Goal: Information Seeking & Learning: Learn about a topic

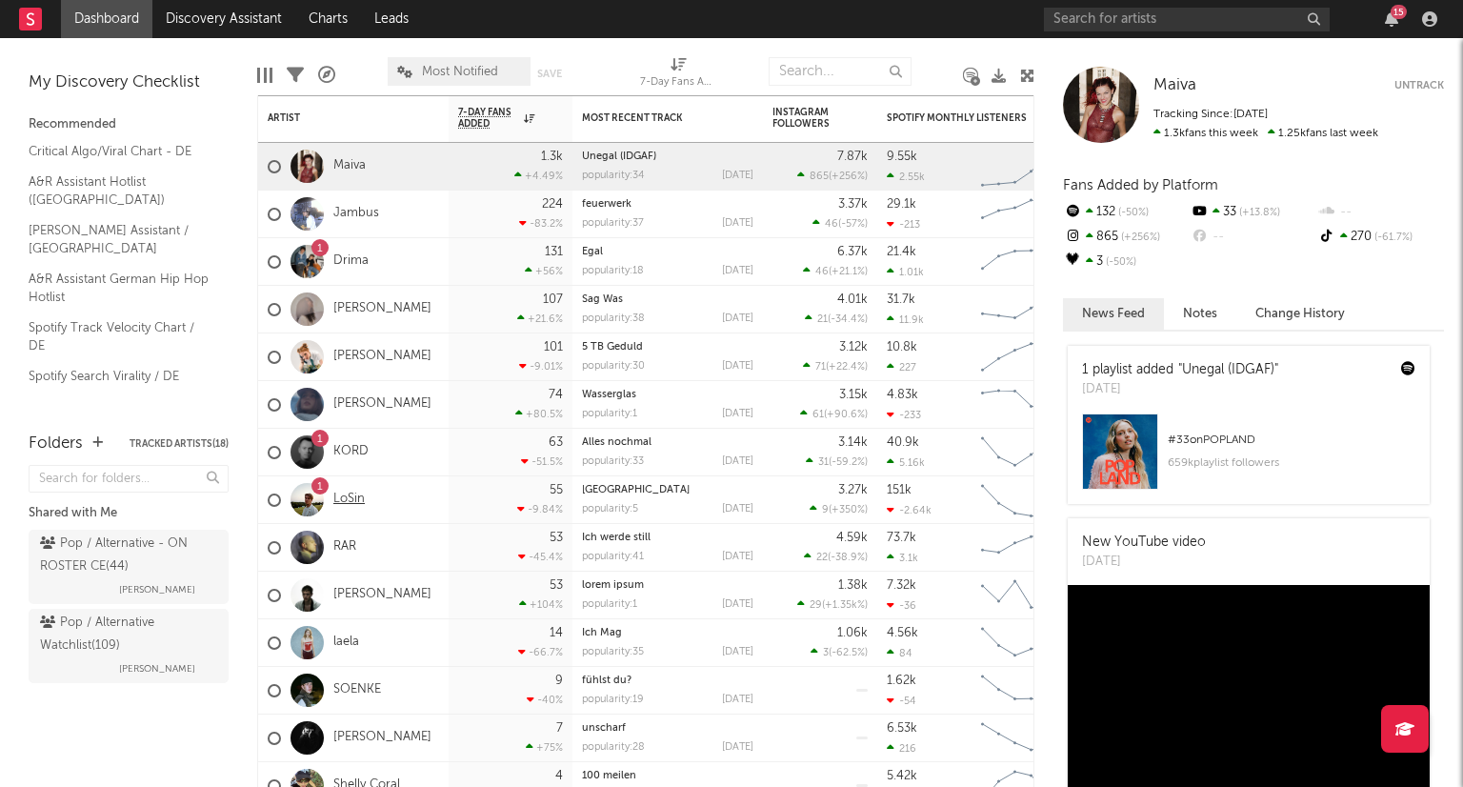
click at [354, 500] on link "LoSin" at bounding box center [348, 499] width 31 height 16
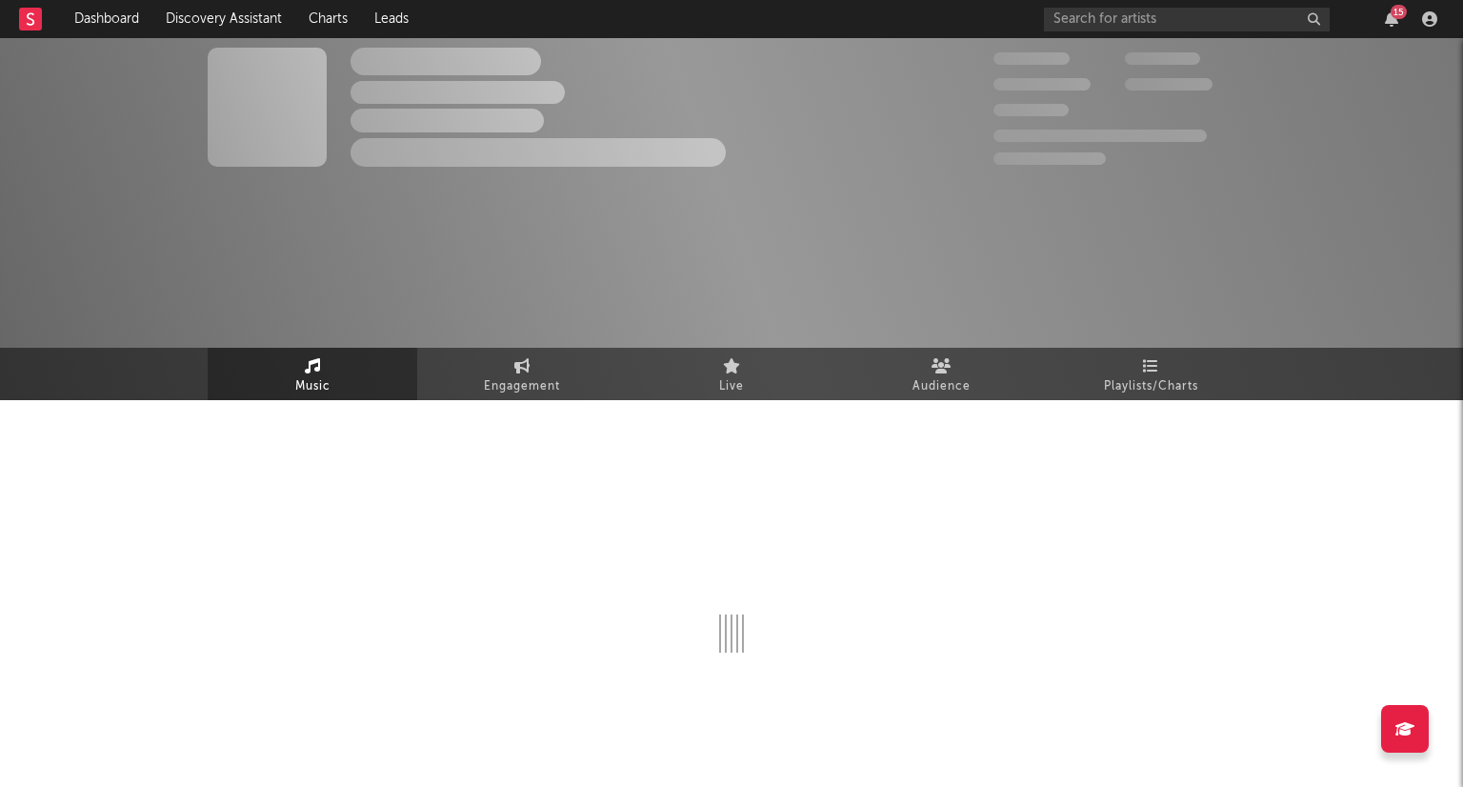
select select "6m"
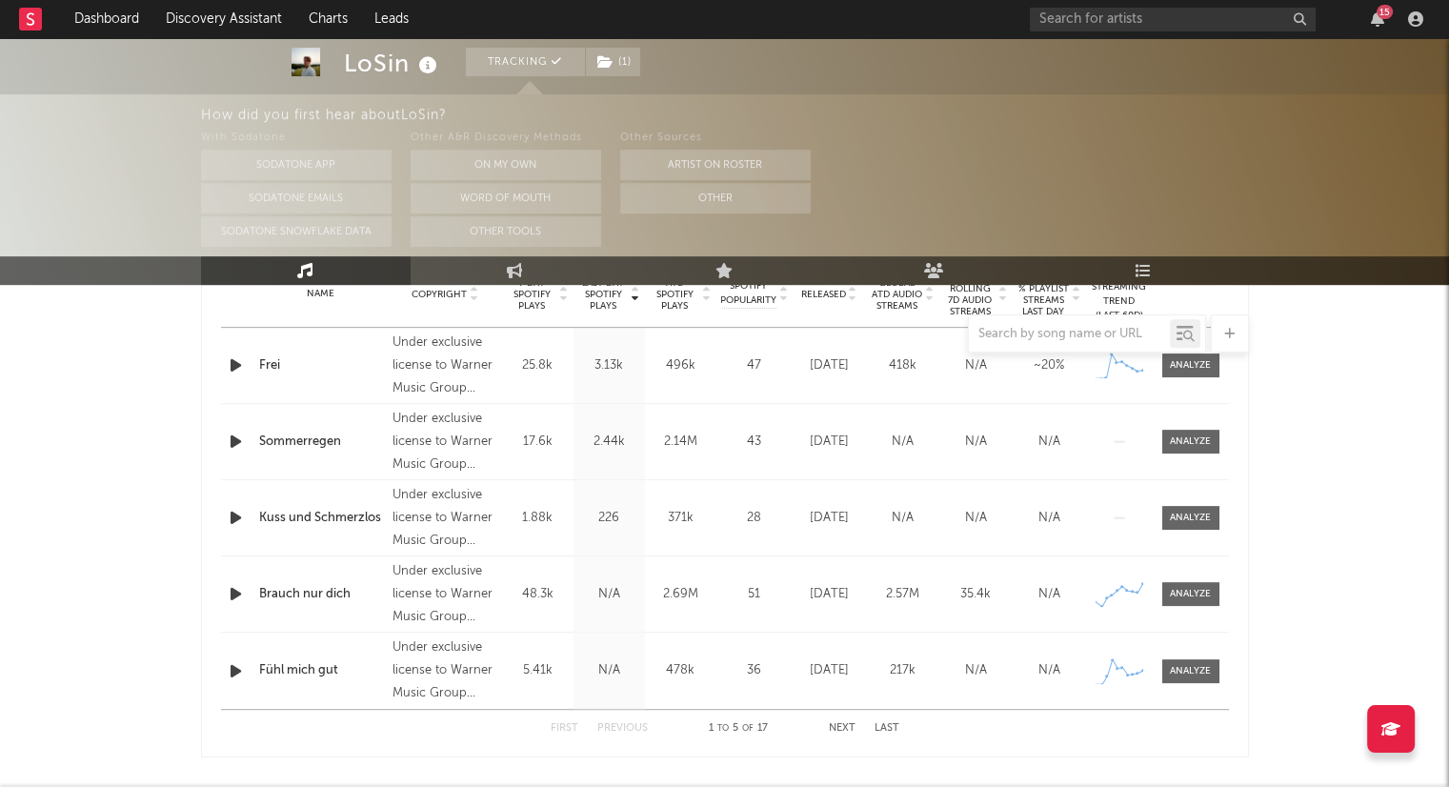
scroll to position [762, 0]
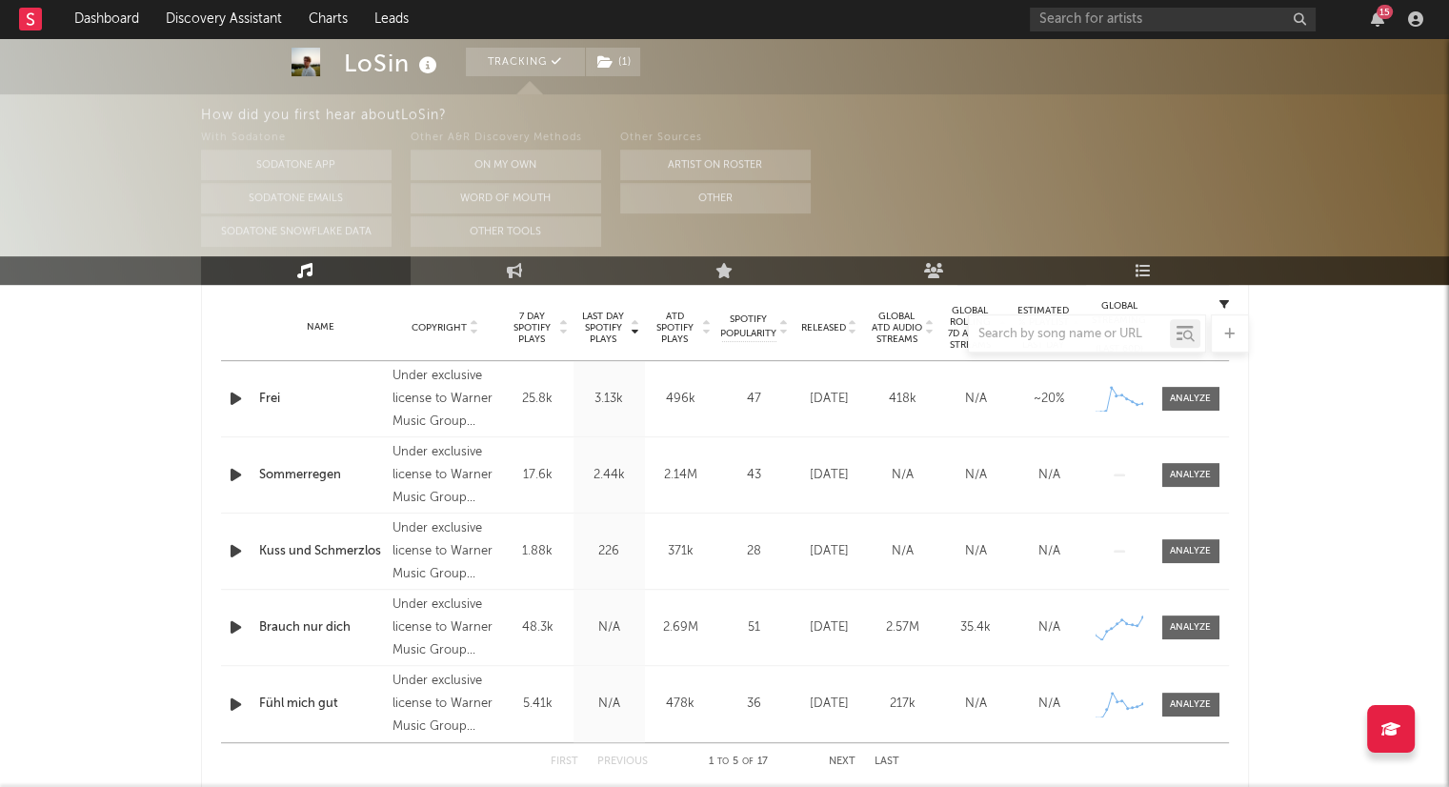
click at [851, 334] on div at bounding box center [725, 333] width 1048 height 38
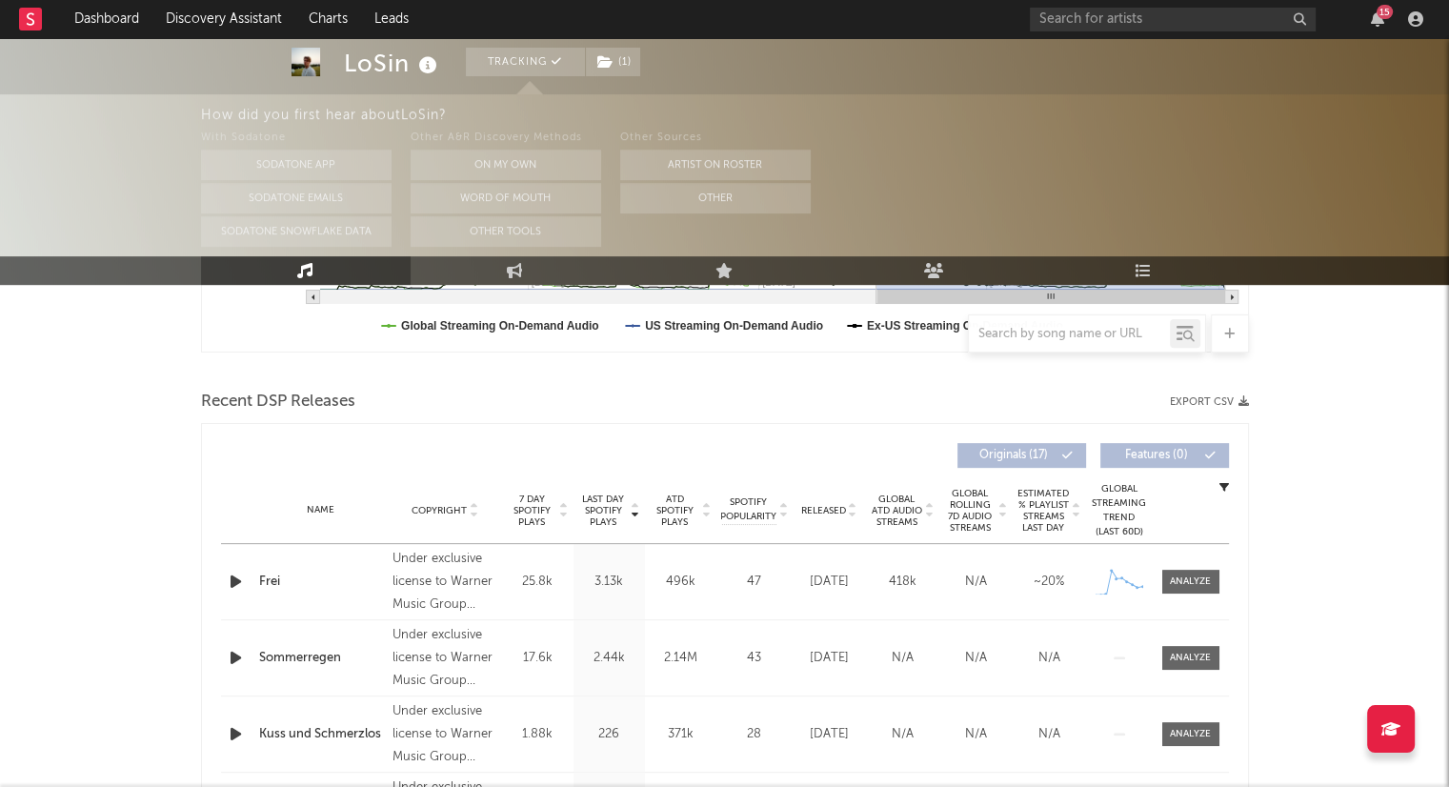
scroll to position [571, 0]
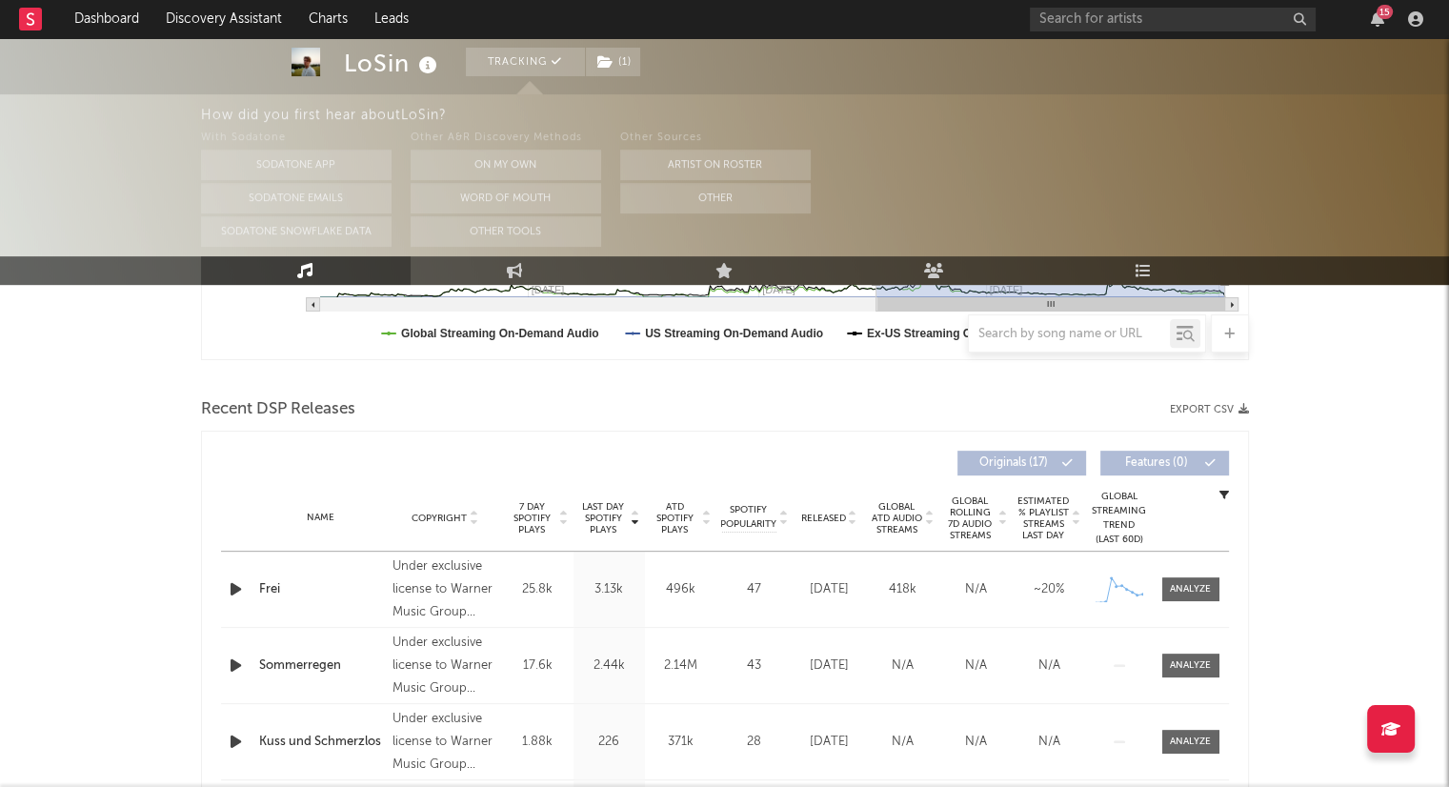
click at [850, 519] on icon at bounding box center [853, 522] width 10 height 8
click at [703, 512] on icon at bounding box center [707, 515] width 10 height 8
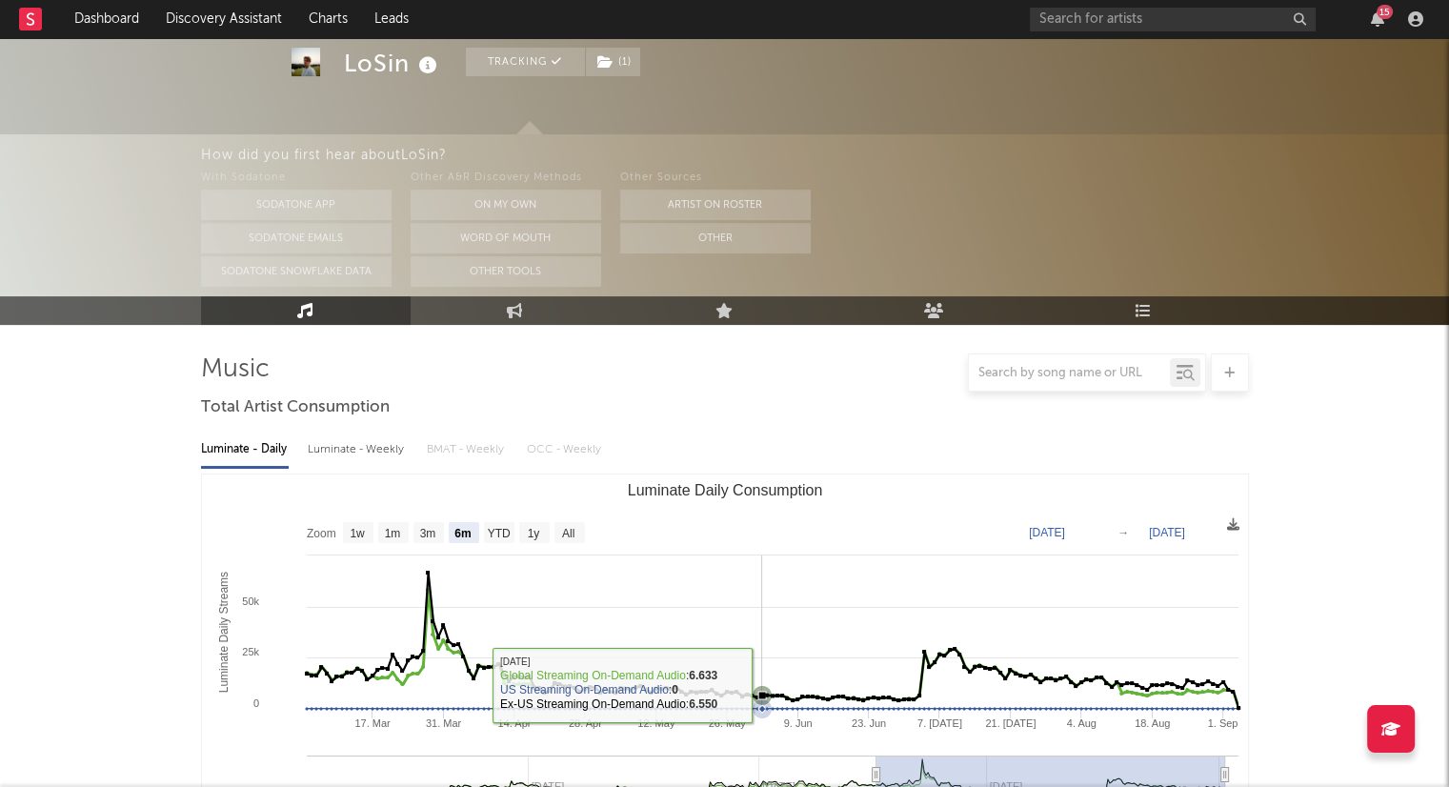
scroll to position [0, 0]
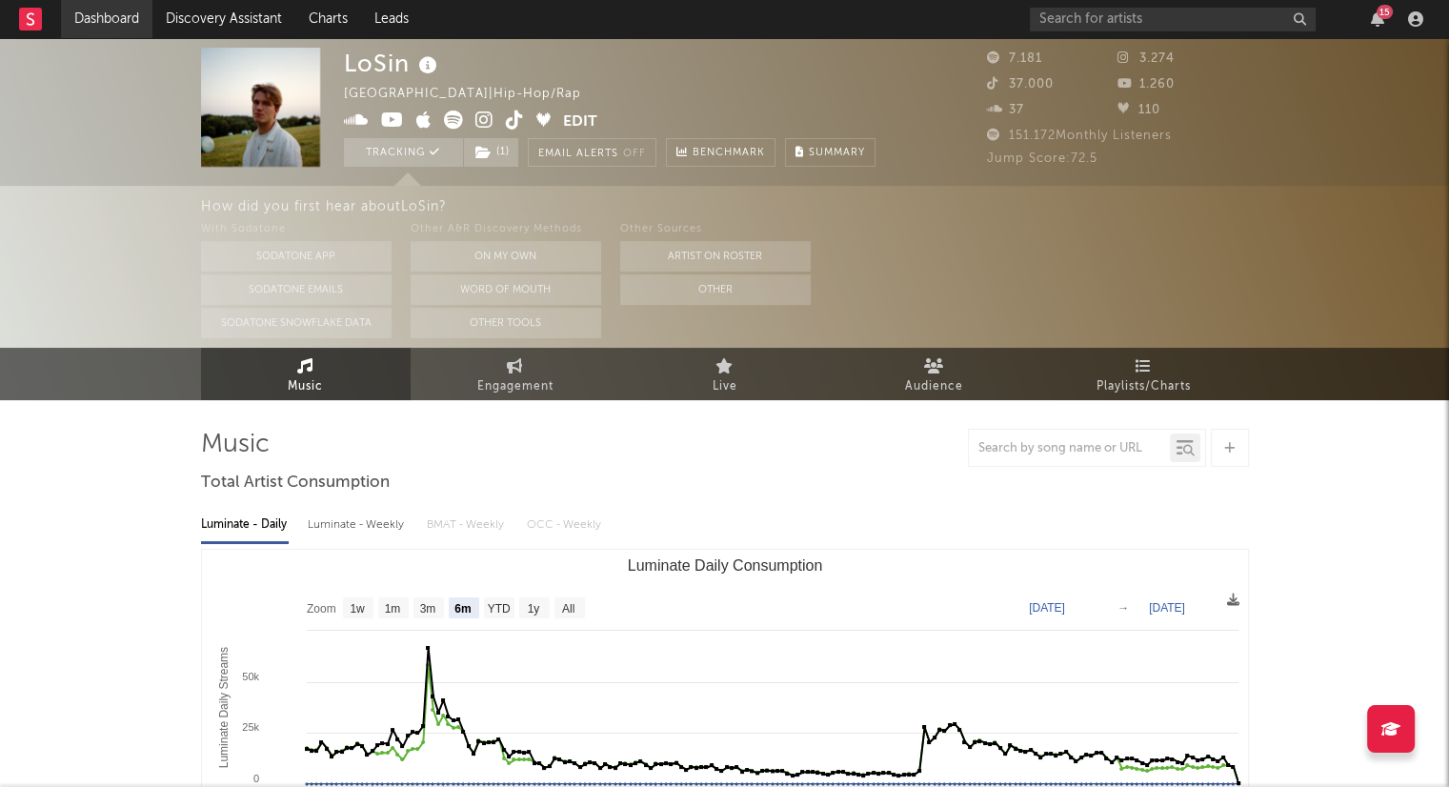
click at [82, 13] on link "Dashboard" at bounding box center [106, 19] width 91 height 38
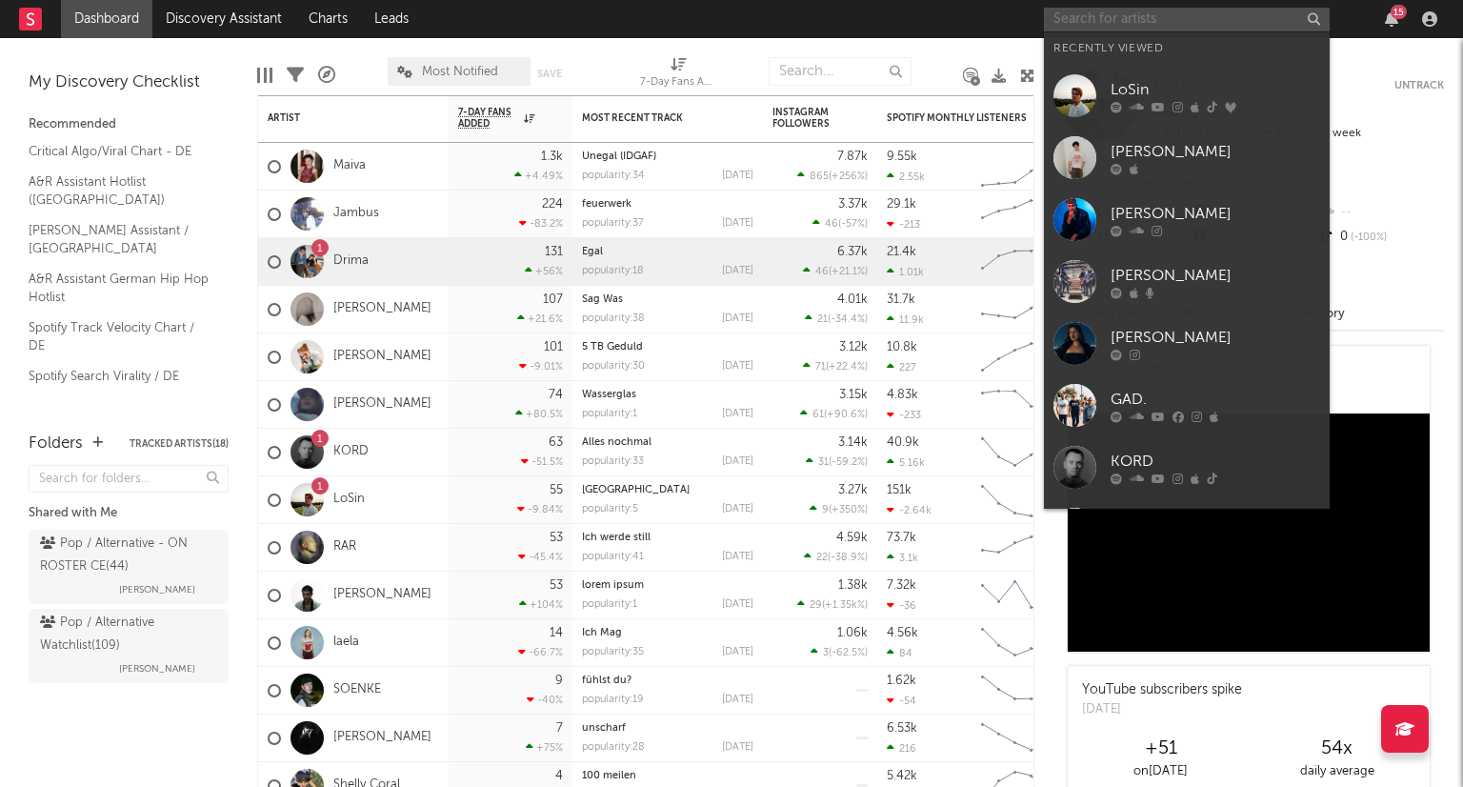
click at [1170, 29] on input "text" at bounding box center [1187, 20] width 286 height 24
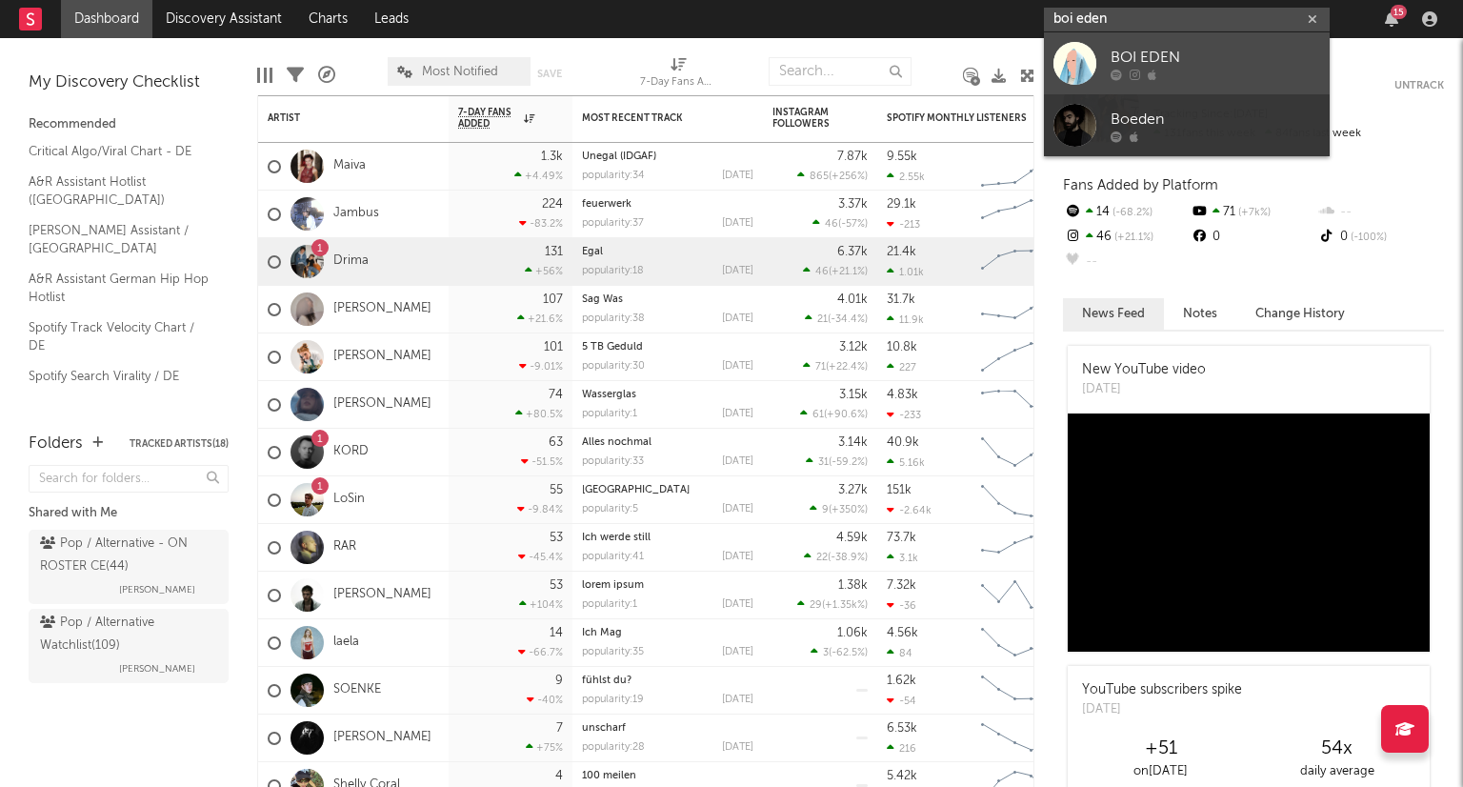
type input "boi eden"
click at [1264, 82] on link "BOI EDEN" at bounding box center [1187, 63] width 286 height 62
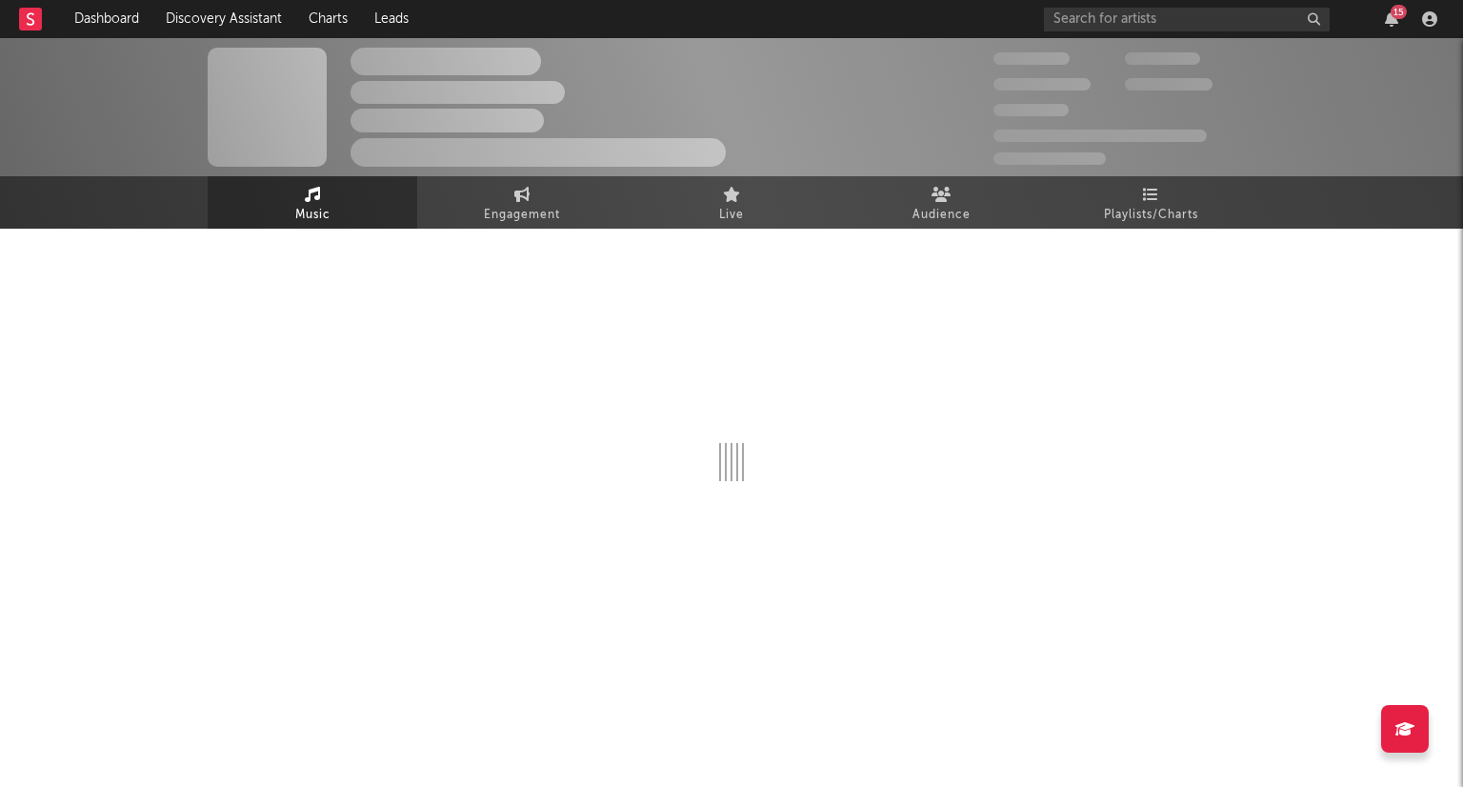
select select "1w"
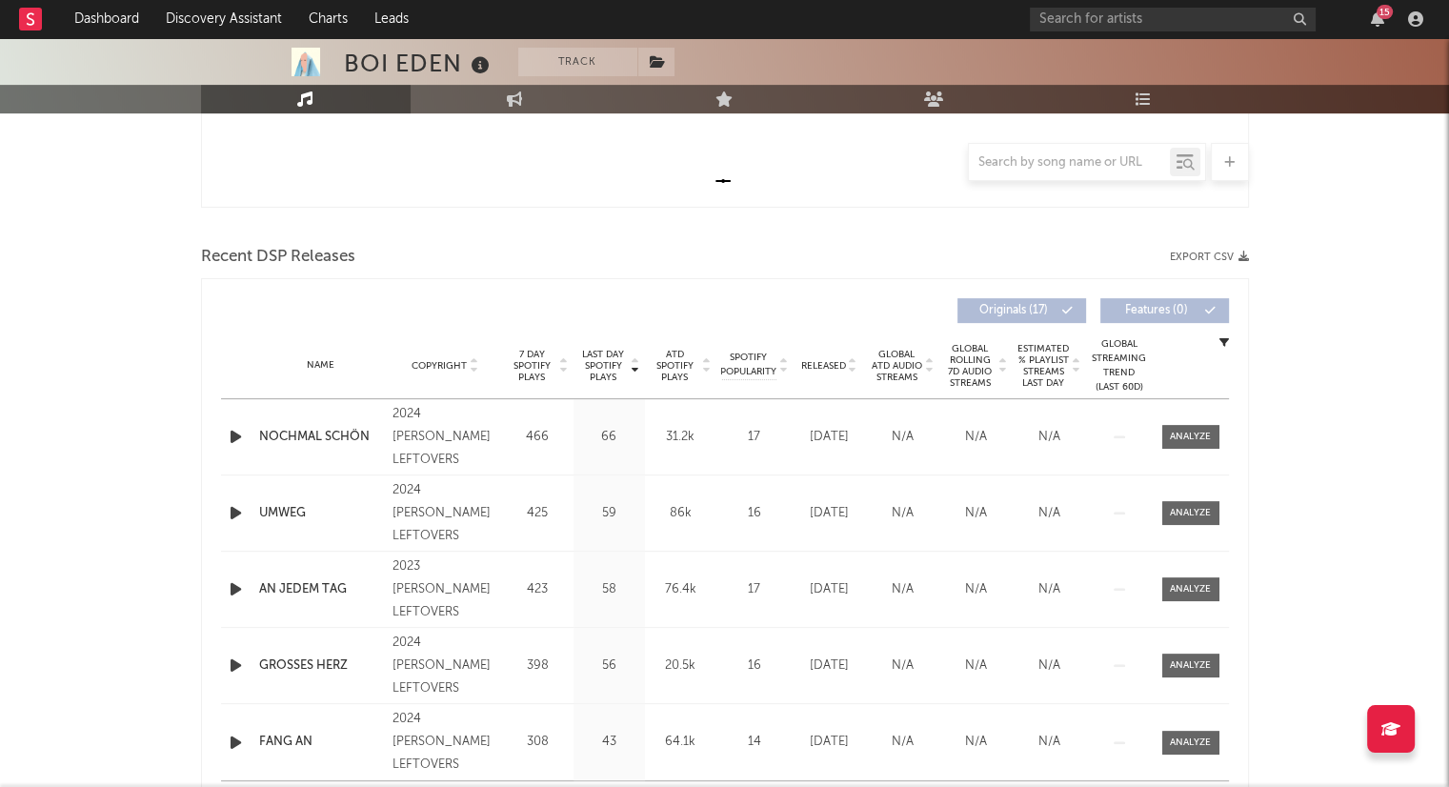
scroll to position [571, 0]
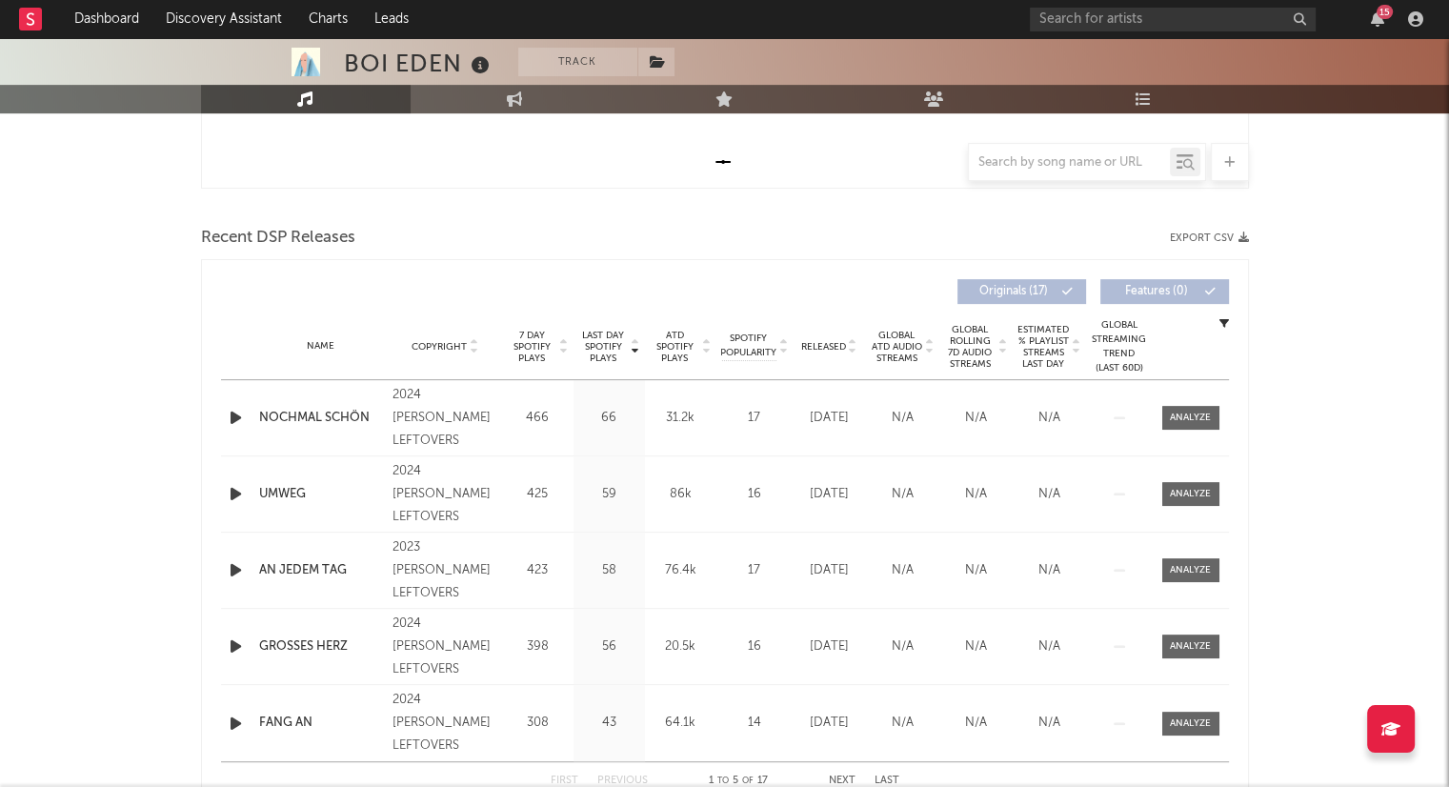
click at [852, 350] on icon at bounding box center [853, 351] width 10 height 8
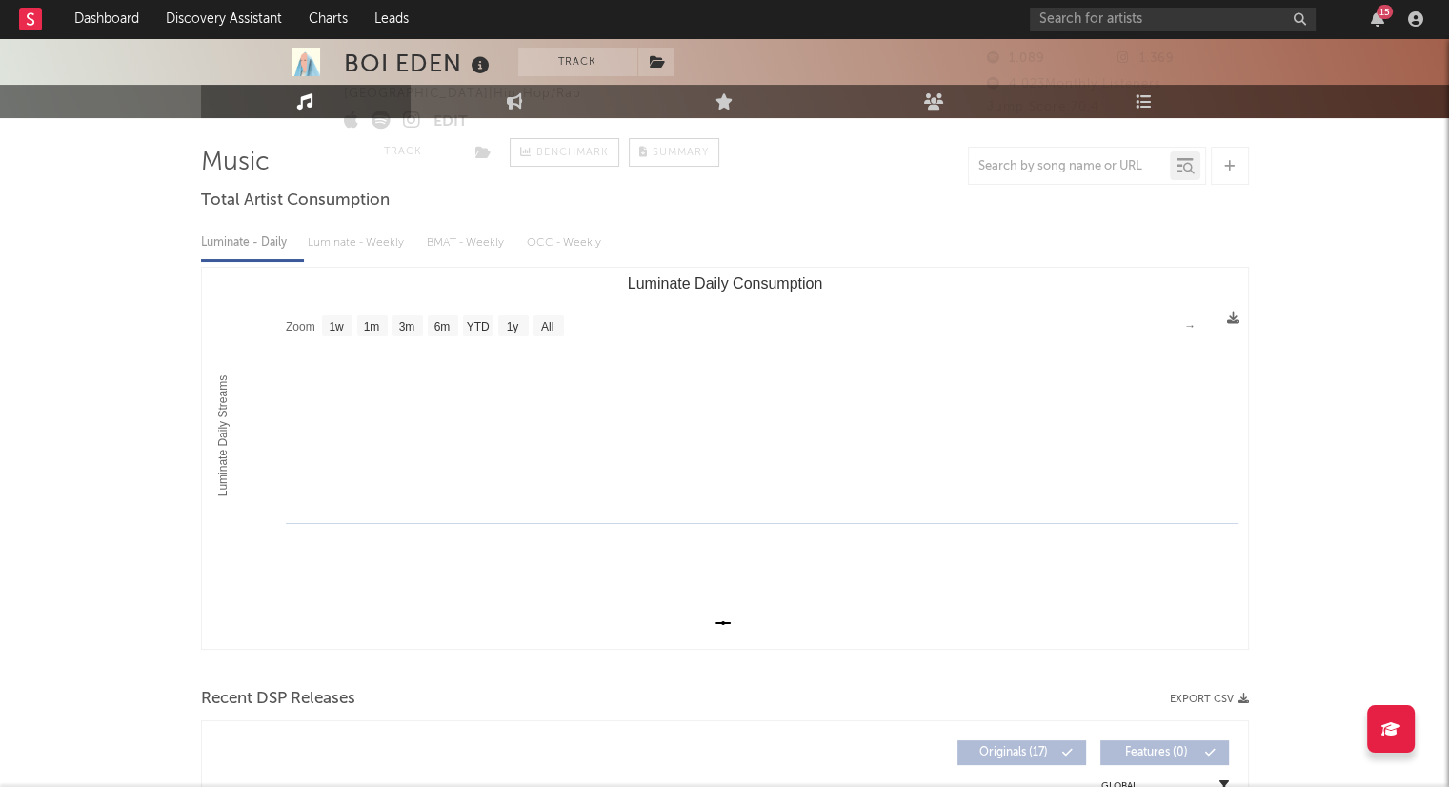
scroll to position [0, 0]
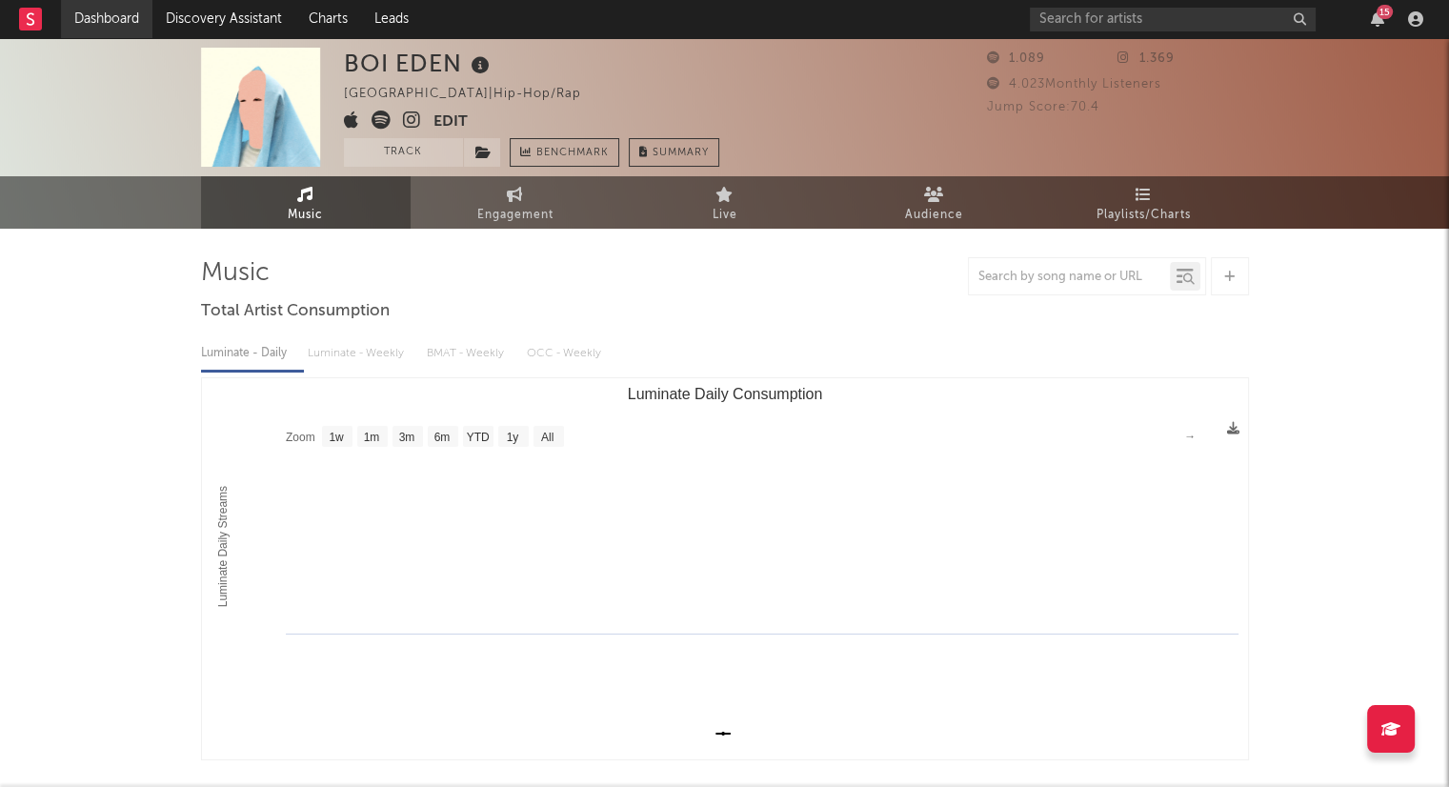
click at [147, 16] on link "Dashboard" at bounding box center [106, 19] width 91 height 38
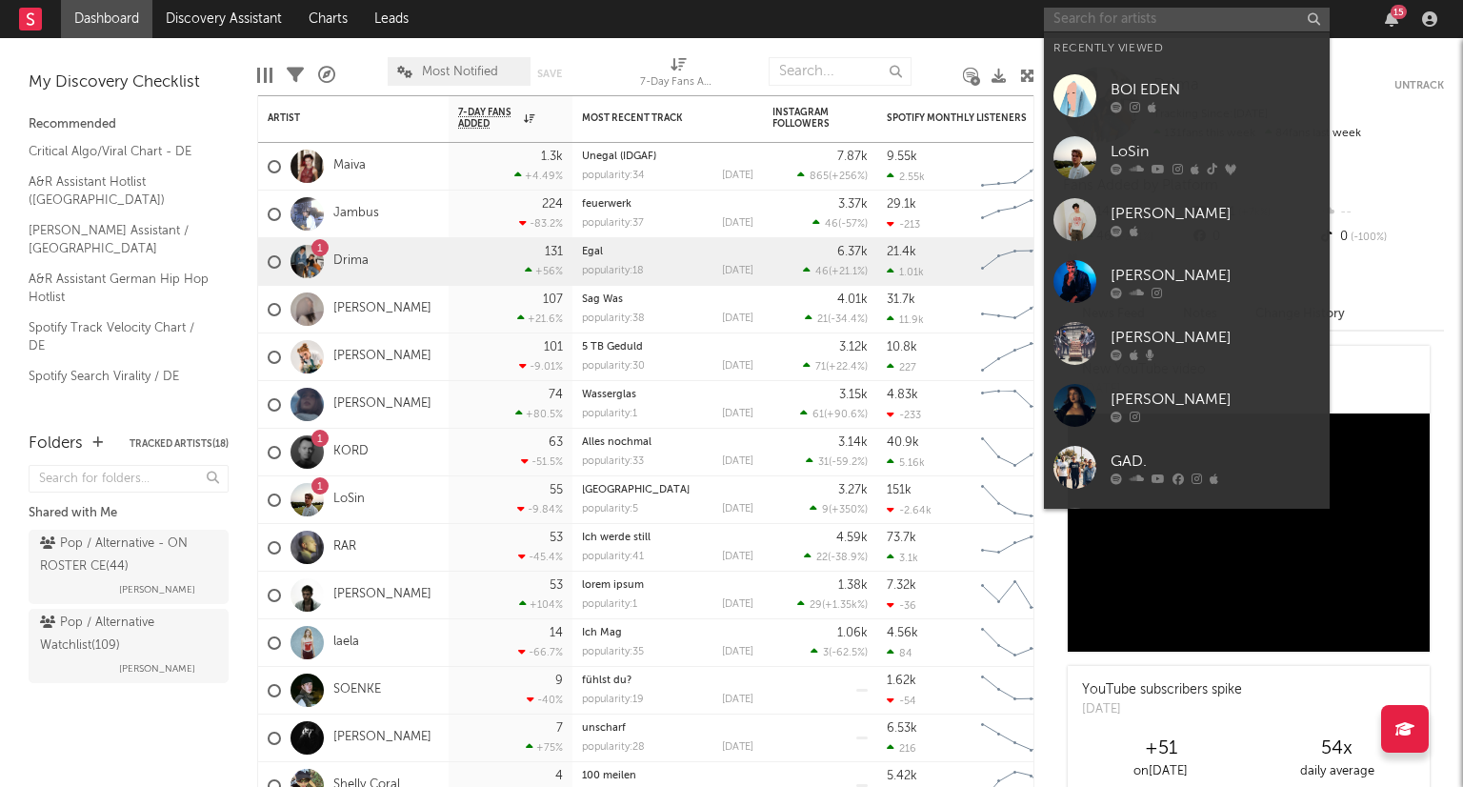
click at [1151, 17] on input "text" at bounding box center [1187, 20] width 286 height 24
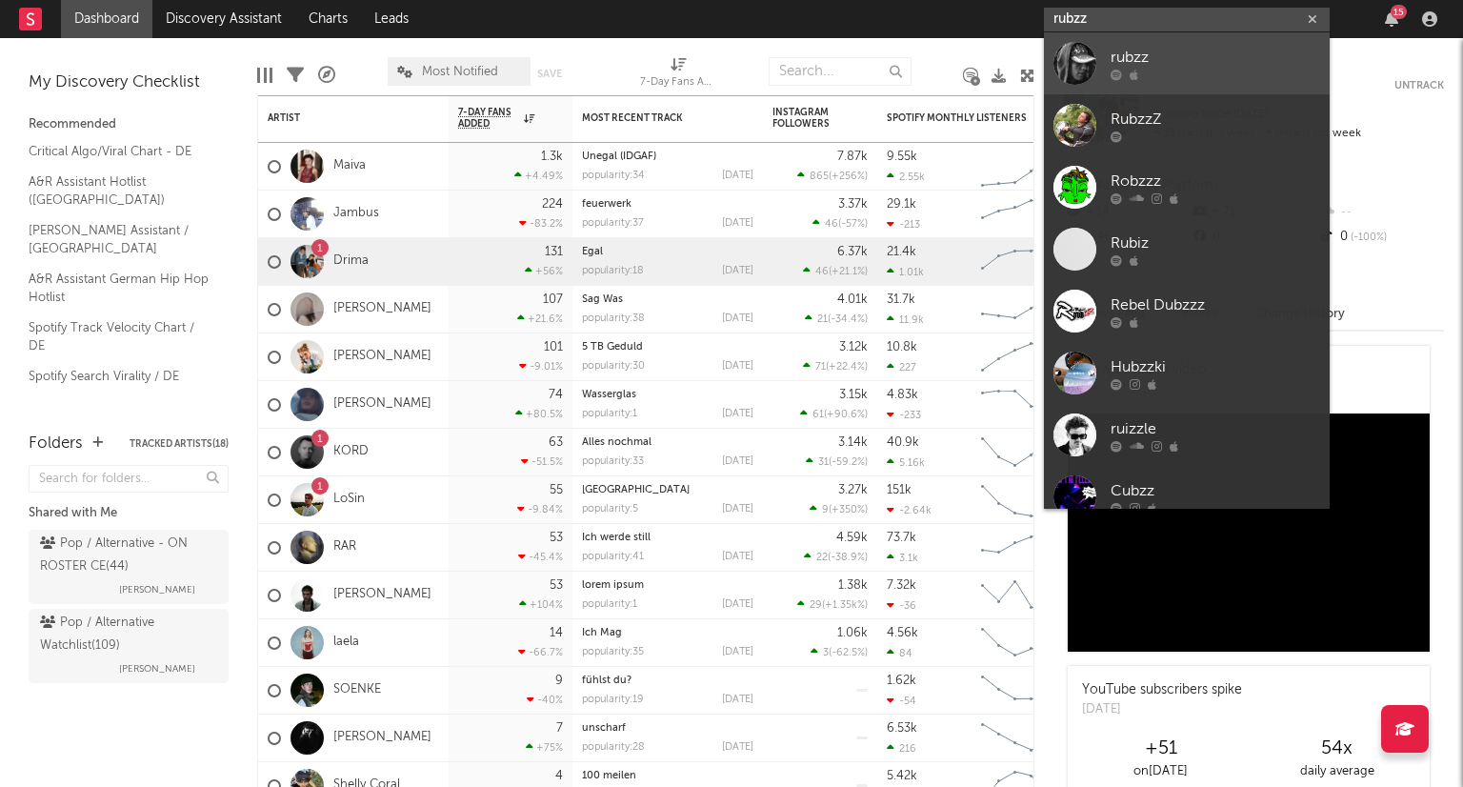
type input "rubzz"
click at [1191, 66] on link "rubzz" at bounding box center [1187, 63] width 286 height 62
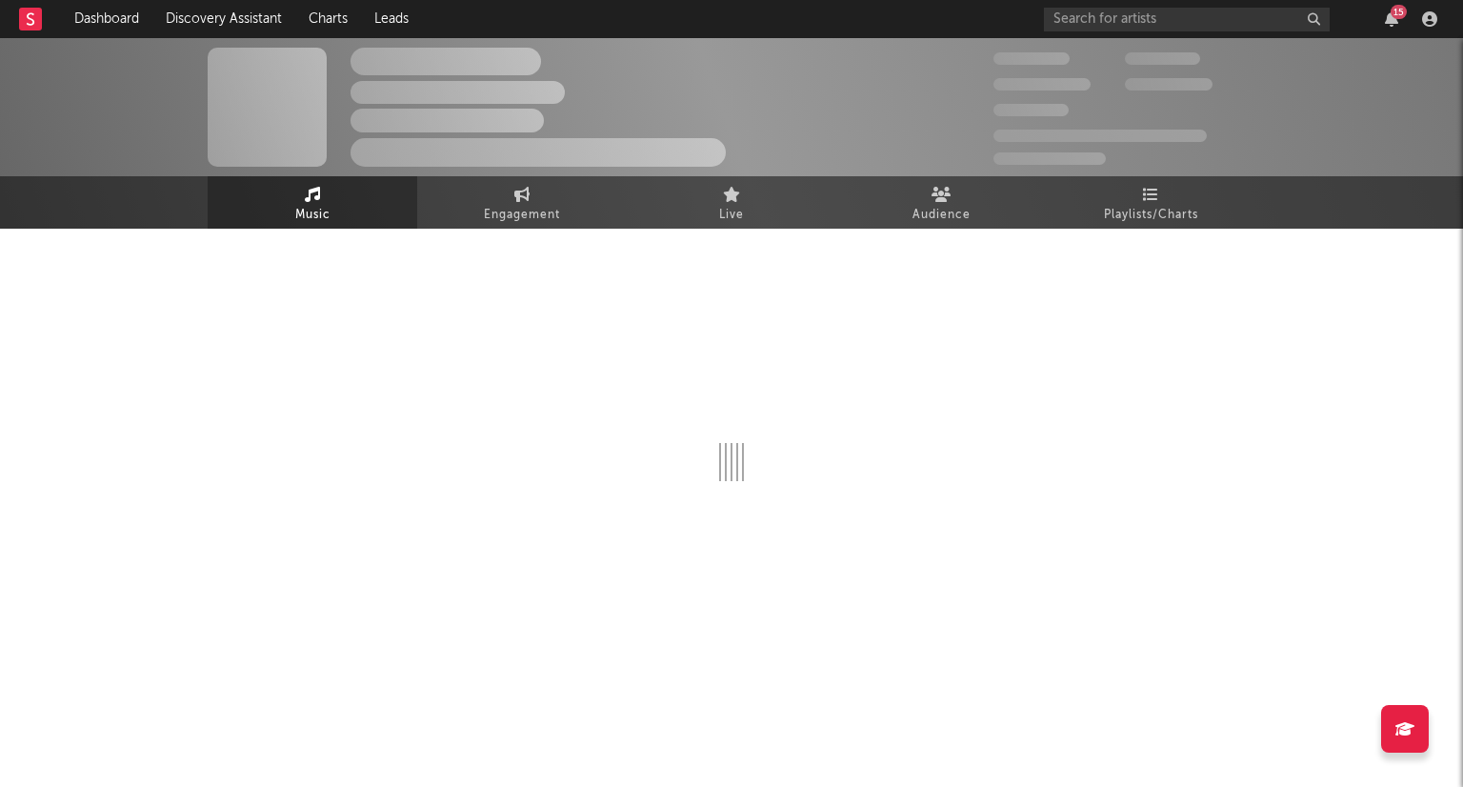
select select "1w"
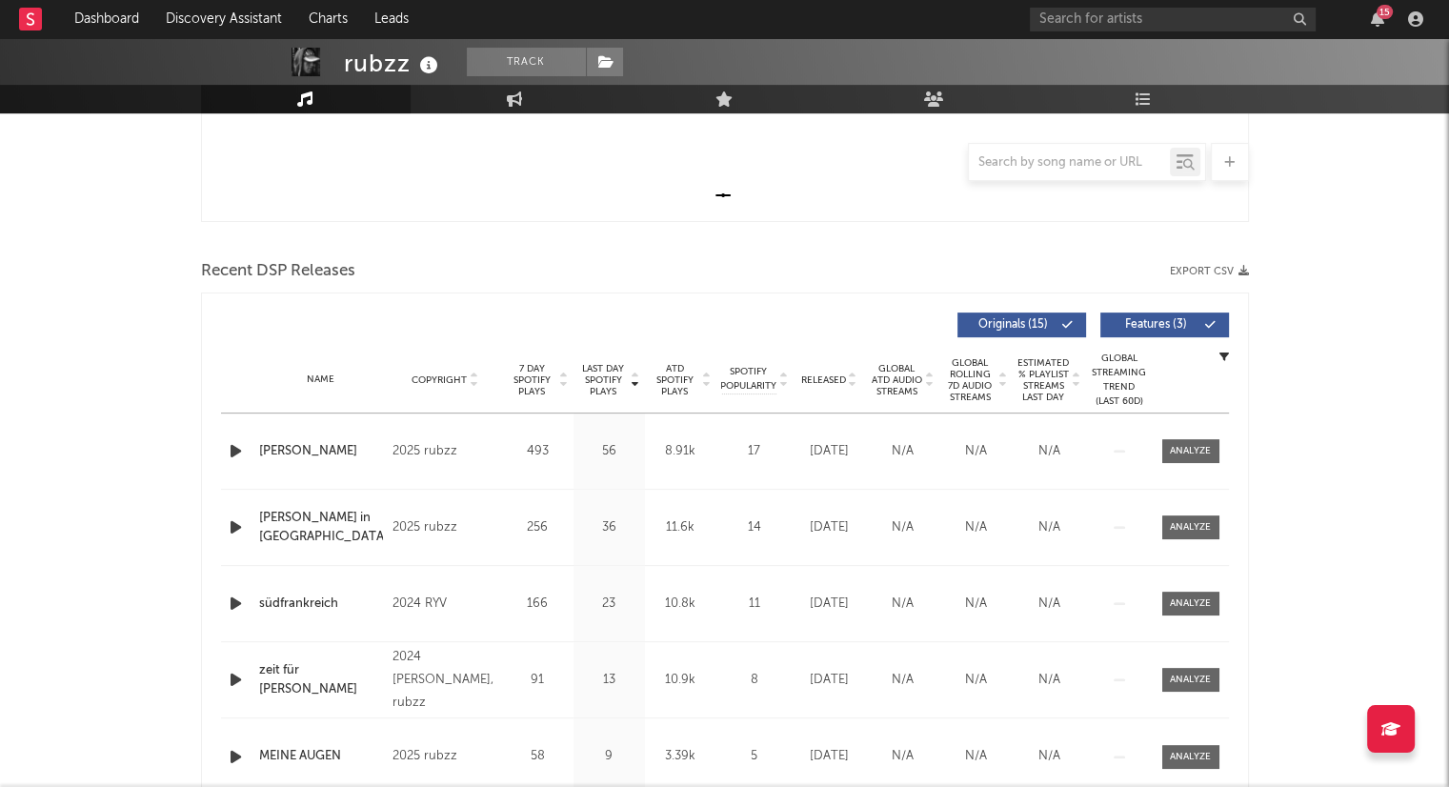
scroll to position [571, 0]
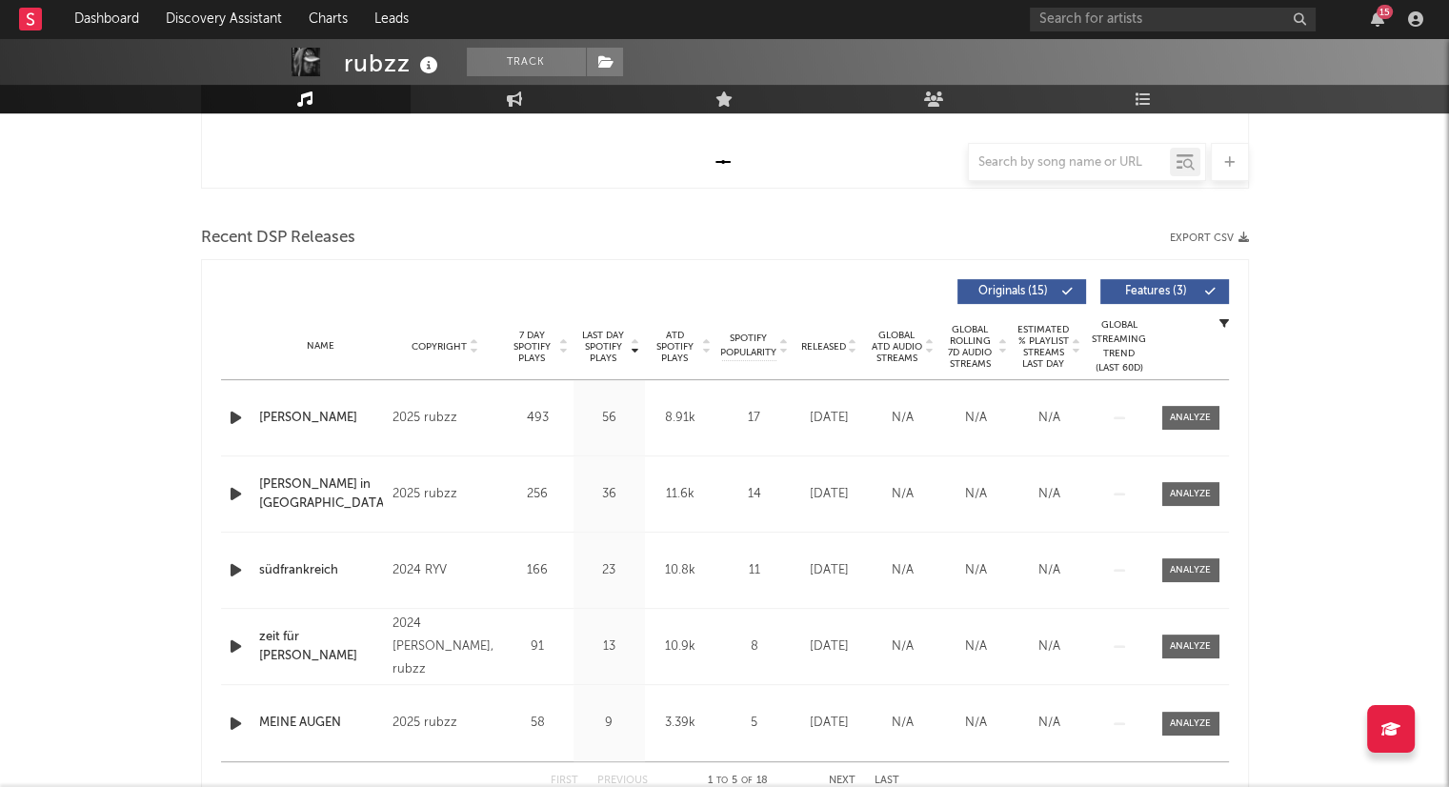
click at [851, 350] on icon at bounding box center [853, 351] width 10 height 8
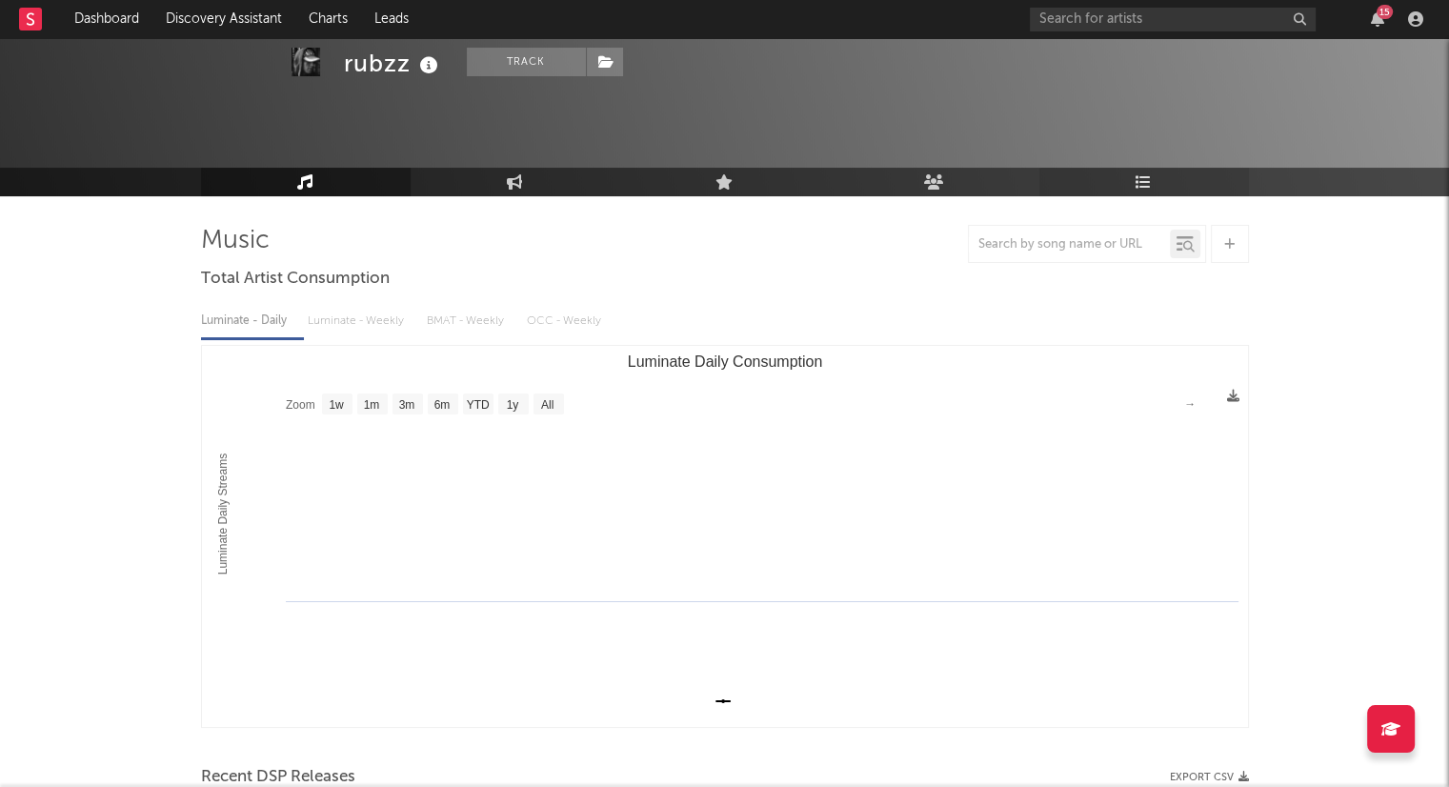
scroll to position [0, 0]
